Goal: Task Accomplishment & Management: Use online tool/utility

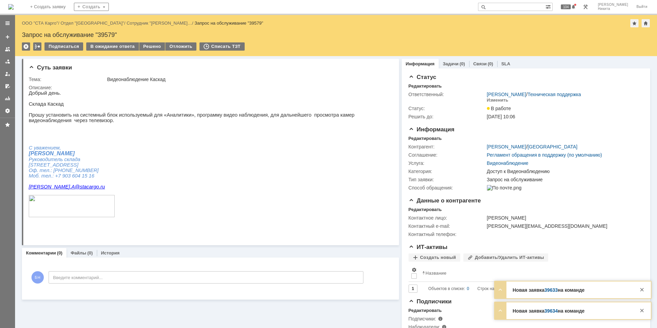
click at [14, 4] on img at bounding box center [10, 6] width 5 height 5
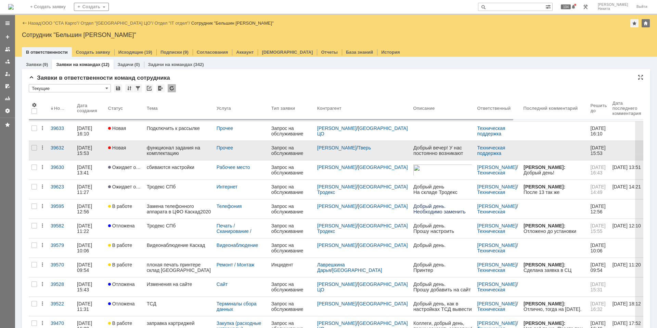
click at [166, 156] on div "функционал задания на комплектацию" at bounding box center [179, 150] width 64 height 11
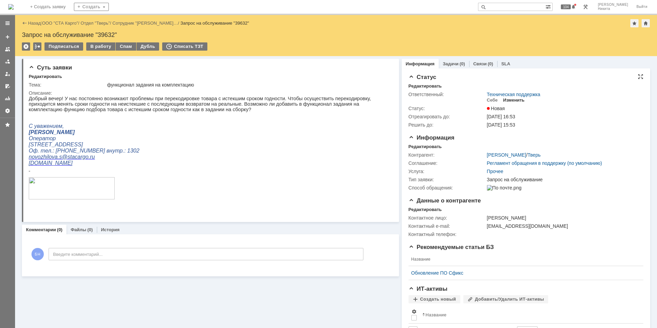
click at [507, 99] on div "Изменить" at bounding box center [514, 100] width 22 height 5
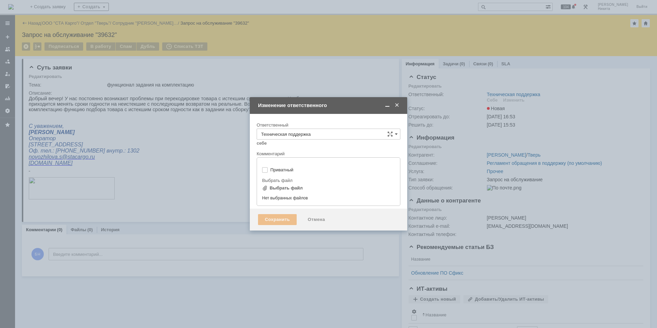
type input "[не указано]"
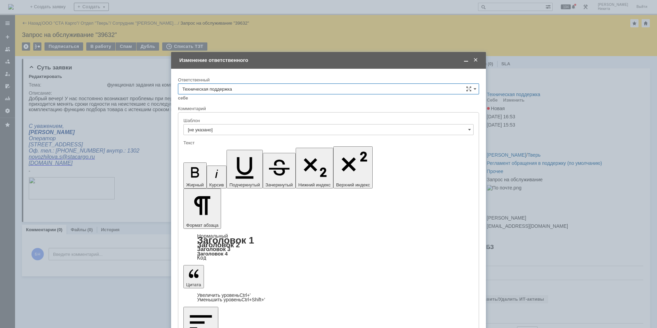
click at [228, 90] on input "Техническая поддержка" at bounding box center [328, 89] width 301 height 11
drag, startPoint x: 229, startPoint y: 148, endPoint x: 31, endPoint y: 21, distance: 234.9
click at [229, 148] on span "Поддержка 1С" at bounding box center [328, 145] width 292 height 5
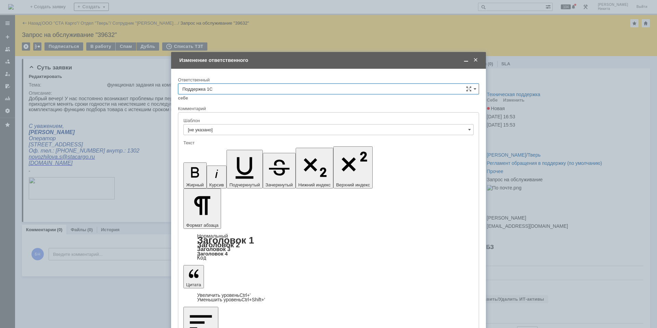
type input "Поддержка 1С"
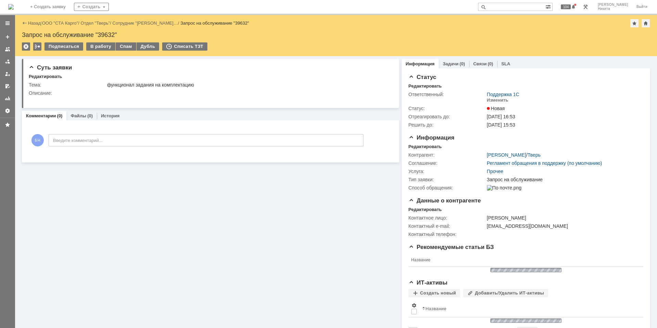
scroll to position [0, 0]
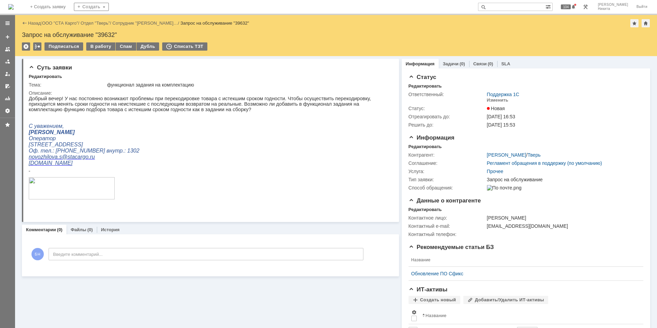
click at [14, 4] on img at bounding box center [10, 6] width 5 height 5
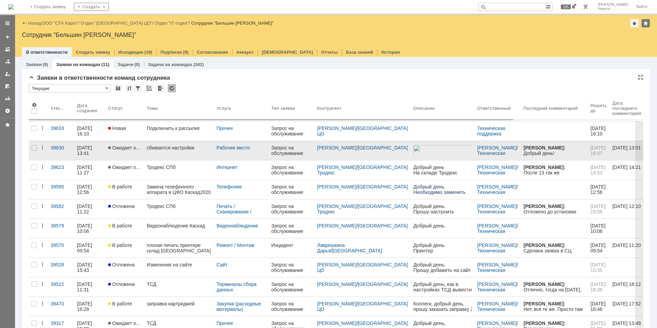
click at [176, 142] on link "сбиваются настройки" at bounding box center [179, 150] width 70 height 19
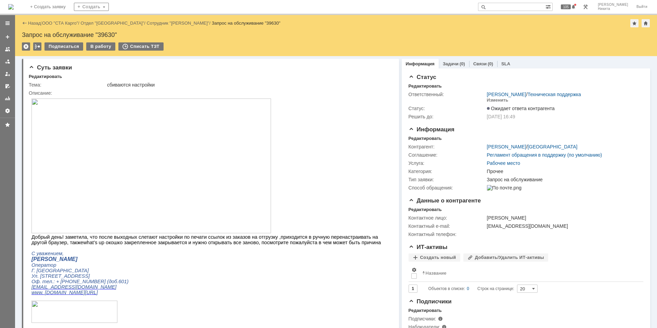
click at [14, 4] on img at bounding box center [10, 6] width 5 height 5
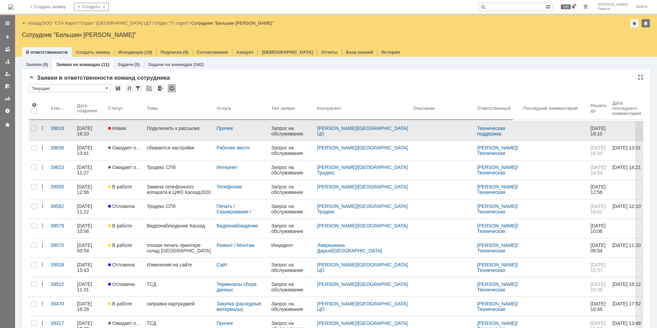
click at [166, 125] on link "Подключить к рассылке" at bounding box center [179, 131] width 70 height 19
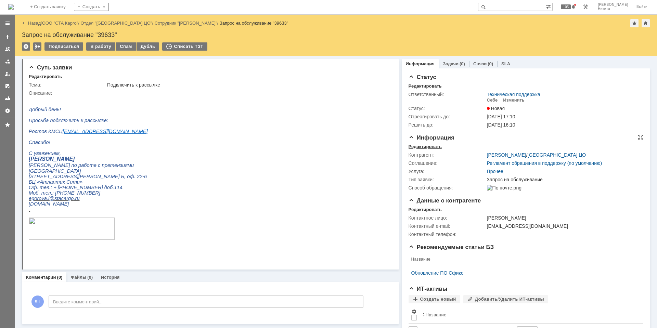
click at [420, 148] on div "Редактировать" at bounding box center [425, 146] width 33 height 5
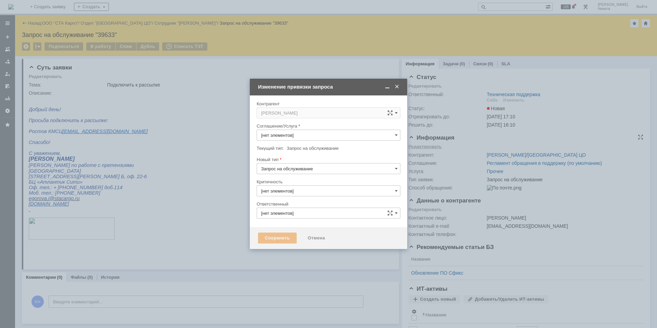
type input "3. Низкая"
type input "Техническая поддержка"
type input "Прочее"
type input "[не указано]"
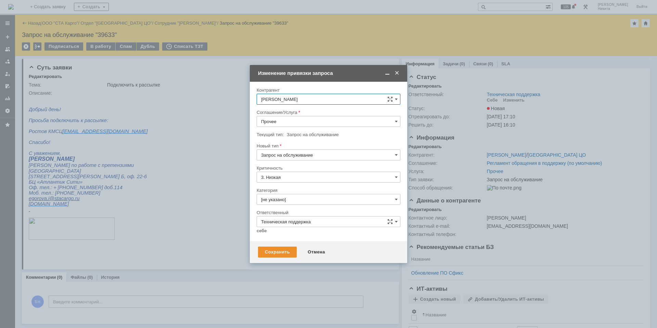
click at [320, 123] on input "Прочее" at bounding box center [329, 121] width 144 height 11
click at [305, 202] on span "Электронная почта" at bounding box center [328, 204] width 135 height 5
type input "Электронная почта"
click at [294, 197] on input "[не указано]" at bounding box center [329, 199] width 144 height 11
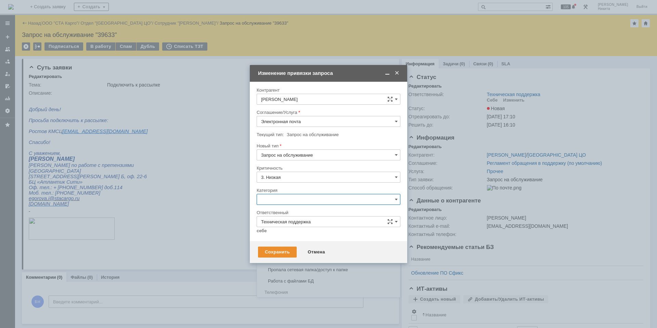
scroll to position [455, 0]
click at [315, 233] on div "Группы Рассылки" at bounding box center [328, 237] width 143 height 11
click at [251, 233] on div "Внимание! Контрагент Егорова Ирина Соглашение/Услуга Электронная почта Текущий …" at bounding box center [328, 162] width 157 height 160
type input "Группы Рассылки"
click at [267, 234] on div at bounding box center [329, 236] width 144 height 5
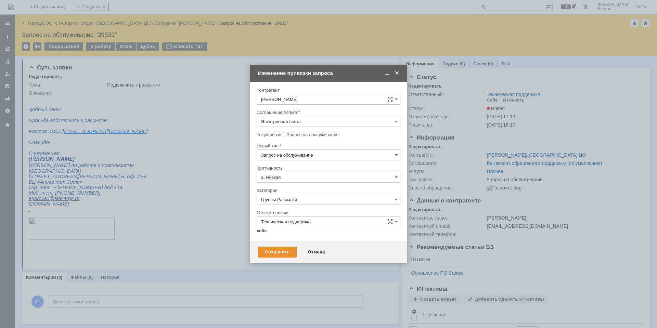
click at [263, 232] on link "себе" at bounding box center [262, 230] width 10 height 5
type input "[PERSON_NAME]"
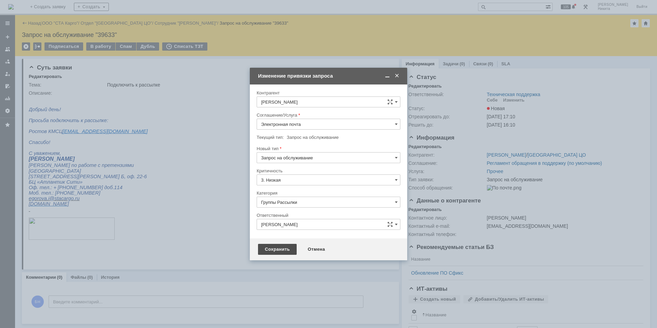
click at [271, 246] on div "Сохранить" at bounding box center [277, 249] width 39 height 11
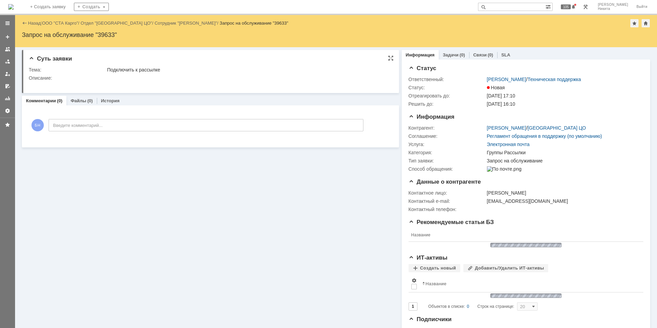
scroll to position [0, 0]
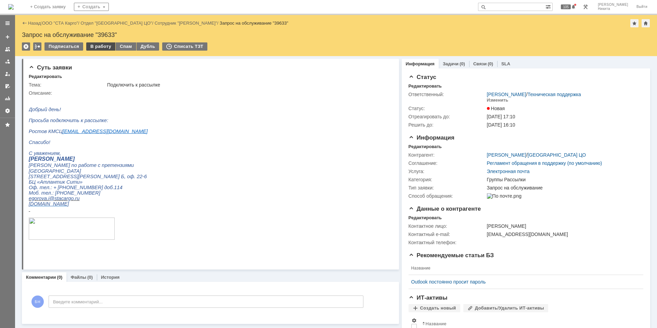
click at [92, 48] on div "В работу" at bounding box center [100, 46] width 29 height 8
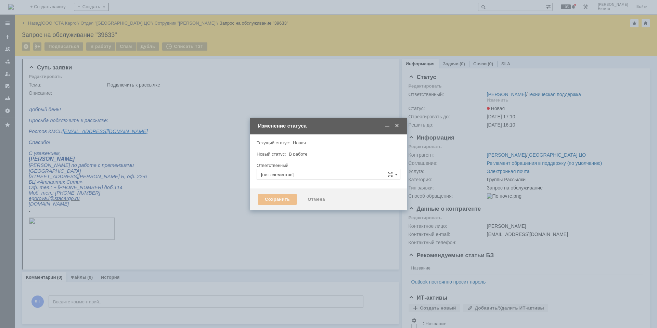
type input "[PERSON_NAME]"
type input "Группы Рассылки"
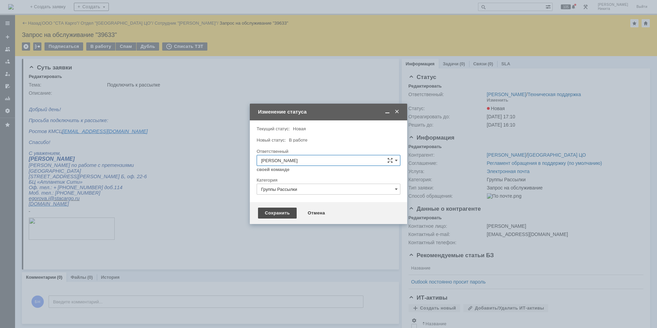
click at [273, 214] on div "Сохранить" at bounding box center [277, 213] width 39 height 11
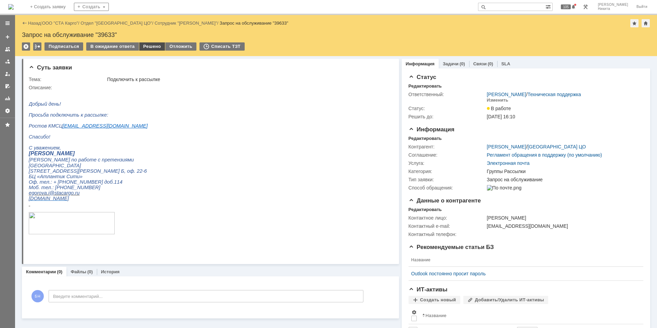
click at [147, 43] on div "Решено" at bounding box center [152, 46] width 26 height 8
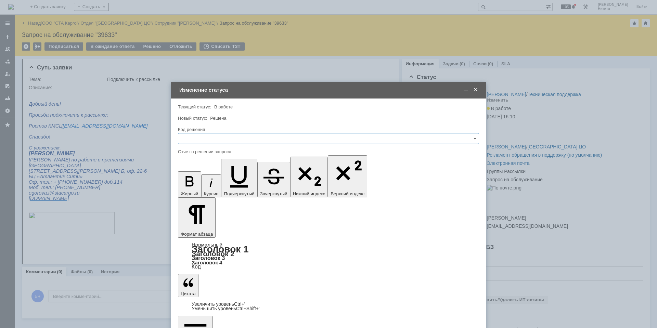
click at [269, 138] on input "text" at bounding box center [328, 138] width 301 height 11
click at [249, 234] on div "Решено" at bounding box center [328, 230] width 301 height 11
drag, startPoint x: 205, startPoint y: 242, endPoint x: 202, endPoint y: 240, distance: 3.7
type input "Решено"
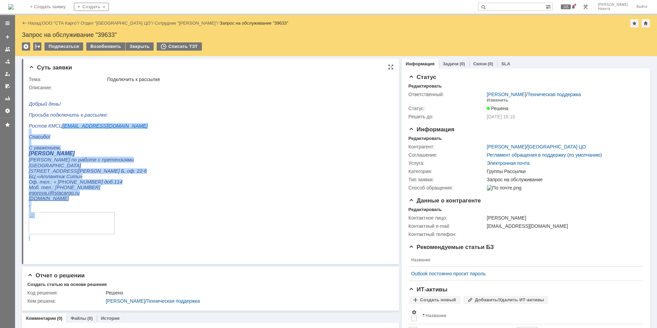
drag, startPoint x: 131, startPoint y: 134, endPoint x: 59, endPoint y: 130, distance: 72.0
click at [59, 130] on html "Добрый день! Просьба подключить к рассылке: Ростов КМСЦ rostov_kmsc@stacargo.ru…" at bounding box center [208, 165] width 358 height 151
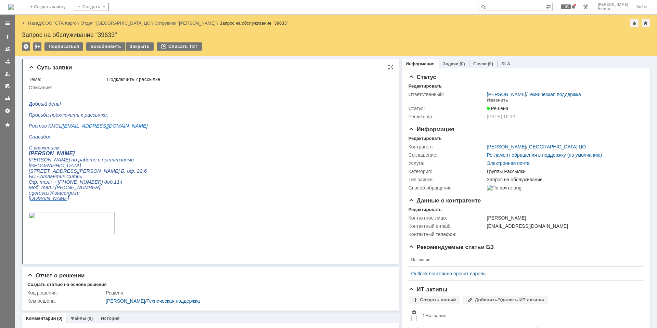
drag, startPoint x: 134, startPoint y: 127, endPoint x: 128, endPoint y: 128, distance: 6.1
click at [134, 127] on html "Добрый день! Просьба подключить к рассылке: Ростов КМСЦ rostov_kmsc@stacargo.ru…" at bounding box center [208, 165] width 358 height 151
click at [128, 128] on html "Добрый день! Просьба подключить к рассылке: Ростов КМСЦ rostov_kmsc@stacargo.ru…" at bounding box center [208, 165] width 358 height 151
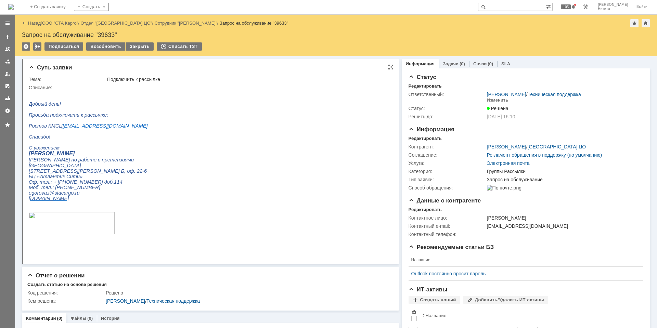
click at [117, 129] on html "Добрый день! Просьба подключить к рассылке: Ростов КМСЦ rostov_kmsc@stacargo.ru…" at bounding box center [208, 165] width 358 height 151
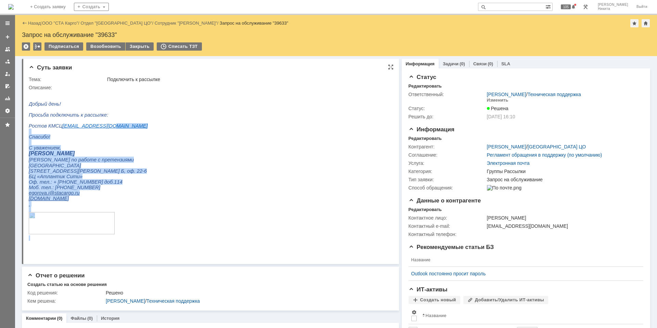
drag, startPoint x: 117, startPoint y: 131, endPoint x: 94, endPoint y: 132, distance: 22.9
click at [94, 132] on html "Добрый день! Просьба подключить к рассылке: Ростов КМСЦ rostov_kmsc@stacargo.ru…" at bounding box center [208, 165] width 358 height 151
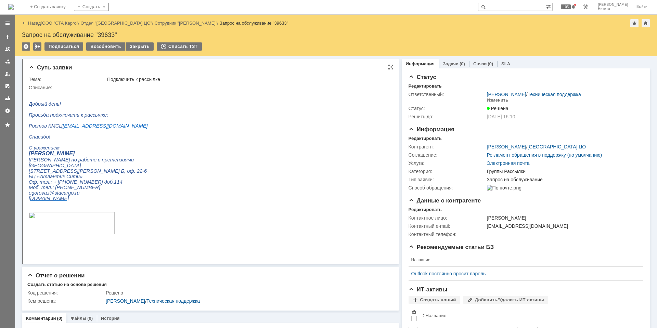
click at [53, 128] on span "Ростов КМСЦ rostov_kmsc@stacargo.ru" at bounding box center [88, 125] width 119 height 5
drag, startPoint x: 60, startPoint y: 129, endPoint x: 113, endPoint y: 130, distance: 53.1
click at [113, 129] on span "Ростов КМСЦ rostov_kmsc@stacargo.ru" at bounding box center [88, 125] width 119 height 5
copy link "rostov_kmsc@stacargo.ru"
click at [41, 156] on span "Егорова Ирина" at bounding box center [52, 154] width 46 height 6
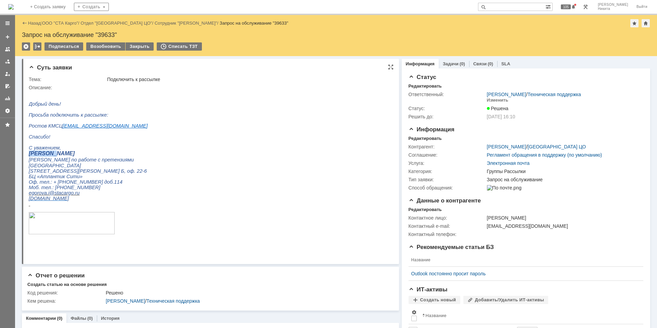
click at [41, 156] on span "Егорова Ирина" at bounding box center [52, 154] width 46 height 6
copy span "Егорова"
click at [154, 102] on html "Добрый день! Просьба подключить к рассылке: Ростов КМСЦ rostov_kmsc@stacargo.ru…" at bounding box center [208, 165] width 358 height 151
click at [14, 7] on img at bounding box center [10, 6] width 5 height 5
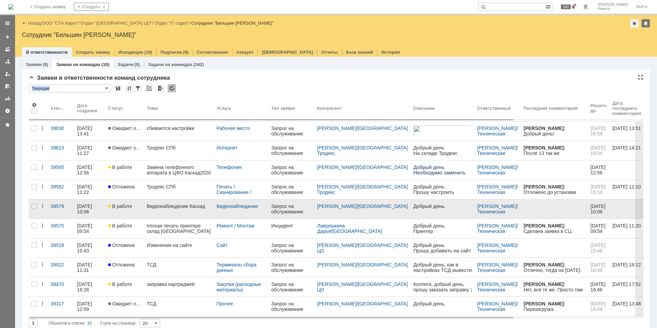
click at [183, 208] on div "Видеонаблюдение Каскад" at bounding box center [179, 206] width 64 height 5
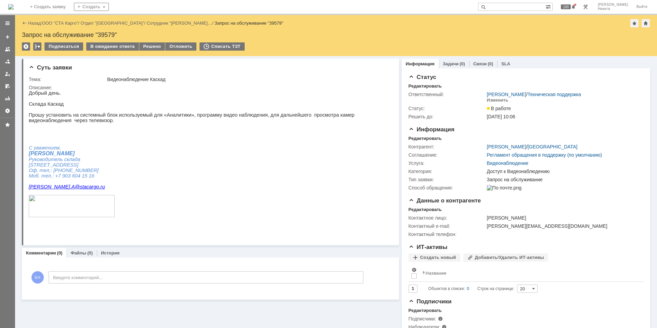
click at [14, 10] on img at bounding box center [10, 6] width 5 height 5
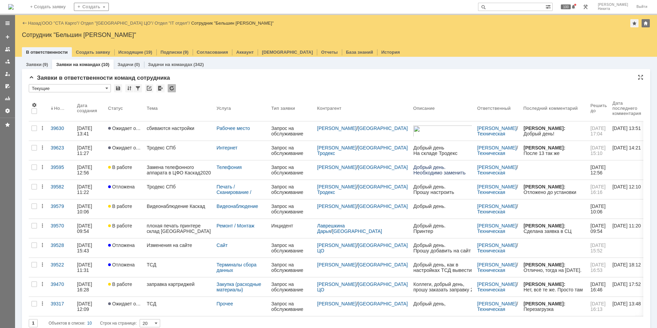
click at [173, 88] on div at bounding box center [172, 88] width 8 height 8
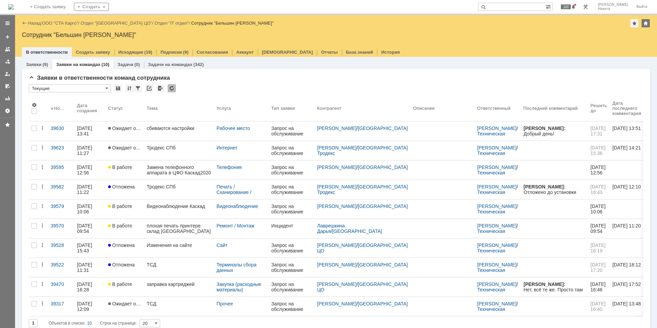
click at [171, 87] on div at bounding box center [172, 88] width 8 height 8
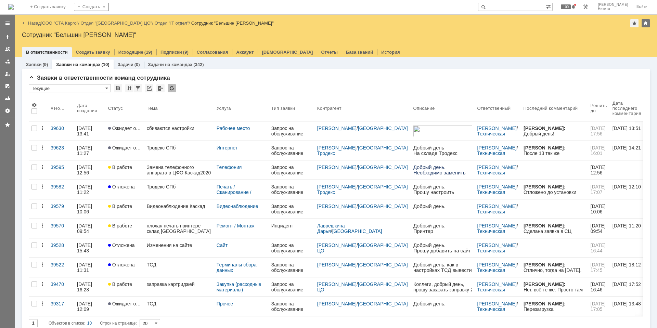
click at [172, 88] on div at bounding box center [172, 88] width 8 height 8
